Goal: Task Accomplishment & Management: Complete application form

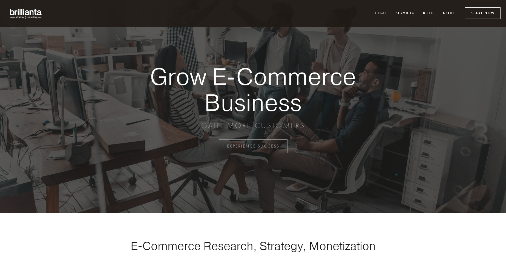
scroll to position [1434, 0]
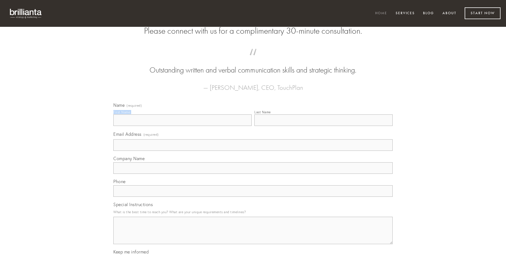
type input "[PERSON_NAME]"
click at [323, 126] on input "Last Name" at bounding box center [323, 119] width 138 height 11
type input "[PERSON_NAME]"
click at [253, 151] on input "Email Address (required)" at bounding box center [252, 144] width 279 height 11
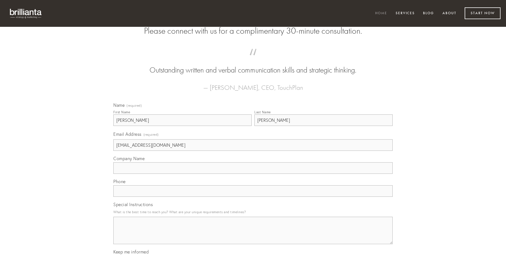
type input "[EMAIL_ADDRESS][DOMAIN_NAME]"
click at [253, 174] on input "Company Name" at bounding box center [252, 167] width 279 height 11
type input "absum"
click at [253, 197] on input "text" at bounding box center [252, 190] width 279 height 11
click at [253, 235] on textarea "Special Instructions" at bounding box center [252, 230] width 279 height 27
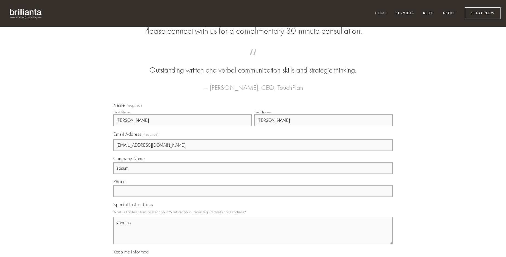
type textarea "vapulus"
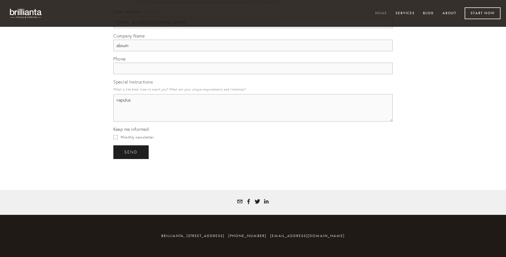
click at [131, 152] on span "send" at bounding box center [130, 152] width 13 height 5
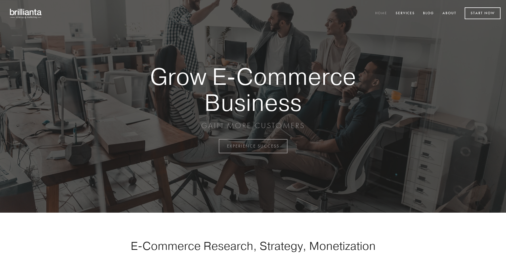
scroll to position [1434, 0]
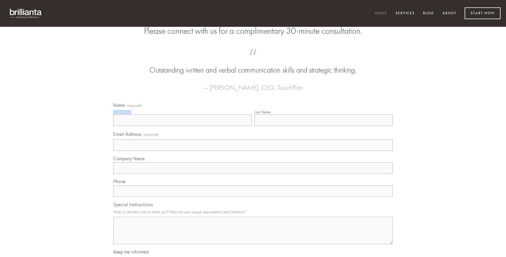
type input "Kenny Zieme"
click at [323, 126] on input "Last Name" at bounding box center [323, 119] width 138 height 11
type input "Kenny Zieme"
click at [253, 151] on input "Email Address (required)" at bounding box center [252, 144] width 279 height 11
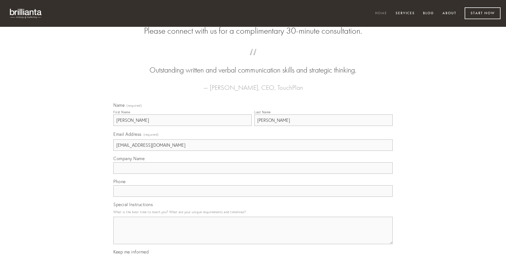
type input "ronaldthompson143@yahoo.com"
click at [253, 174] on input "Company Name" at bounding box center [252, 167] width 279 height 11
type input "comes"
click at [253, 197] on input "text" at bounding box center [252, 190] width 279 height 11
click at [253, 235] on textarea "Special Instructions" at bounding box center [252, 230] width 279 height 27
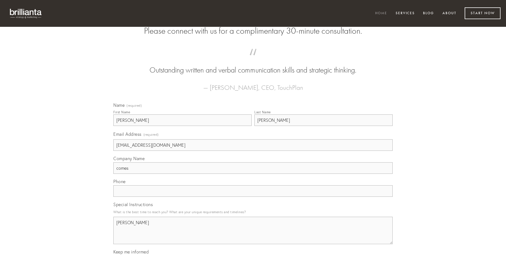
type textarea "amita"
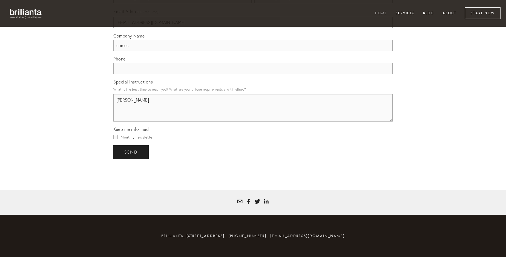
click at [131, 152] on span "send" at bounding box center [130, 152] width 13 height 5
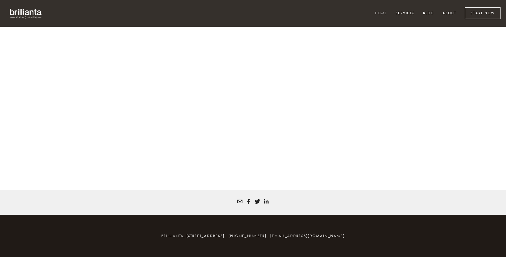
scroll to position [1427, 0]
